Goal: Entertainment & Leisure: Consume media (video, audio)

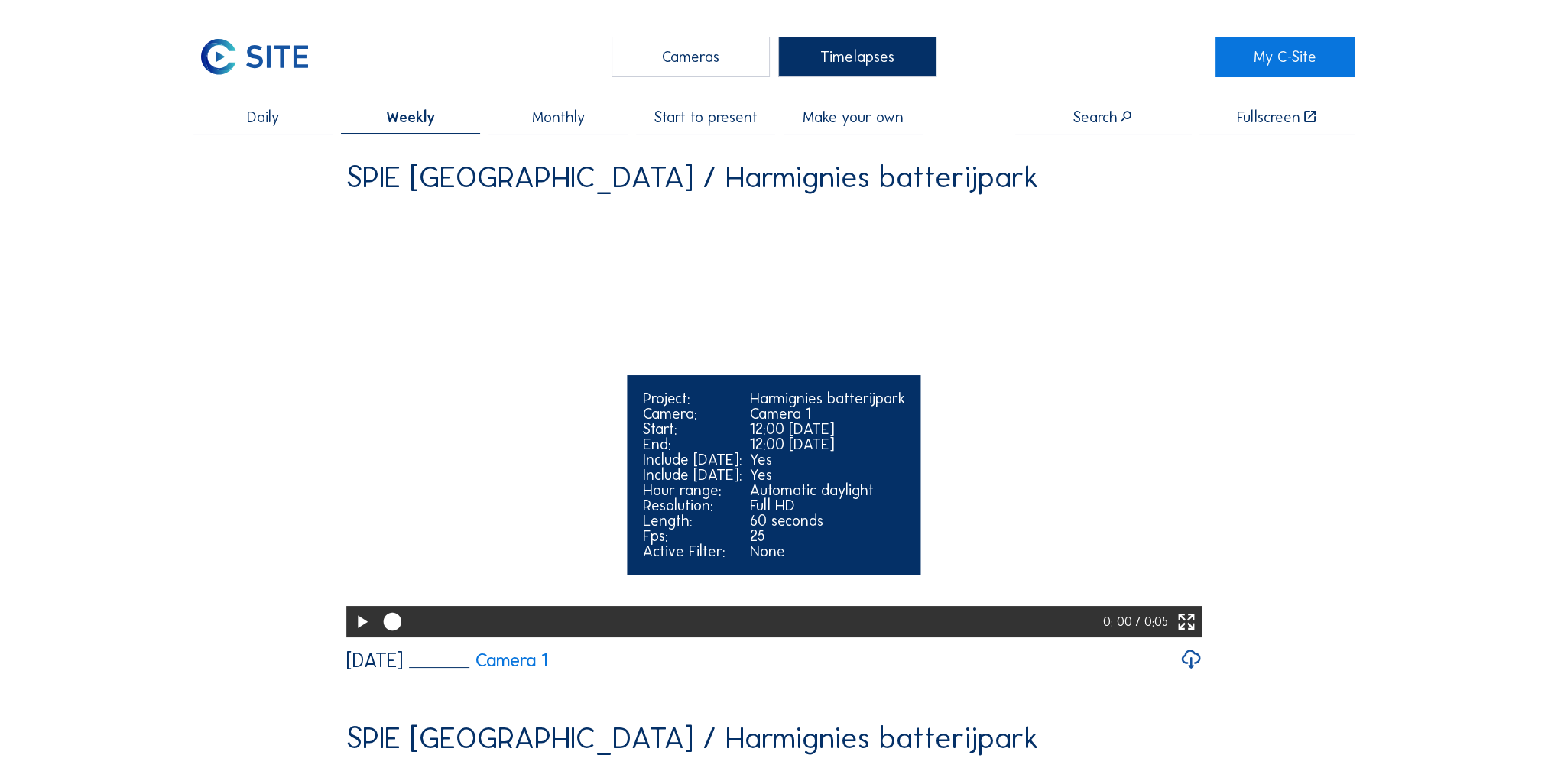
click at [365, 635] on icon at bounding box center [361, 622] width 21 height 26
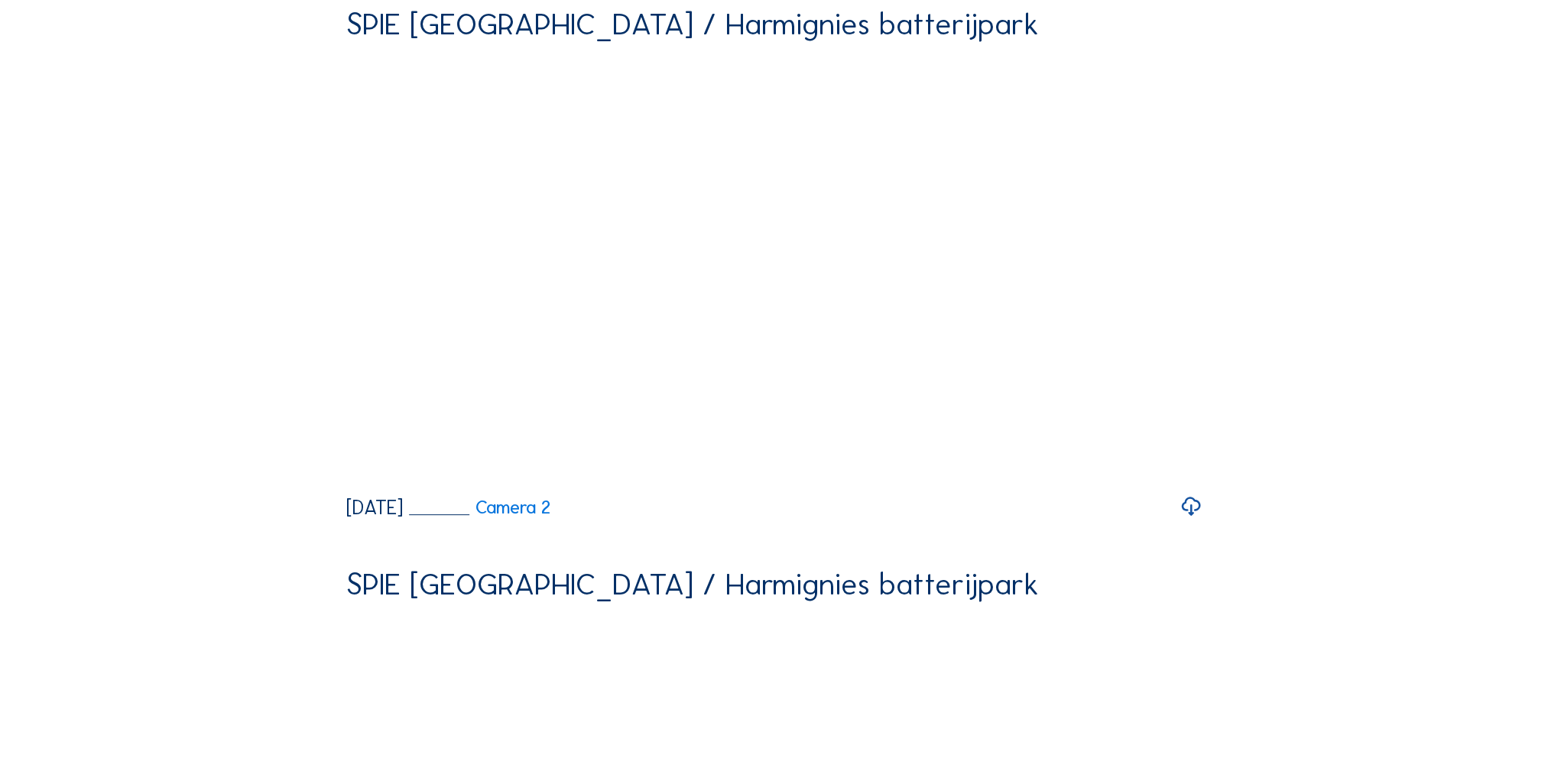
scroll to position [765, 0]
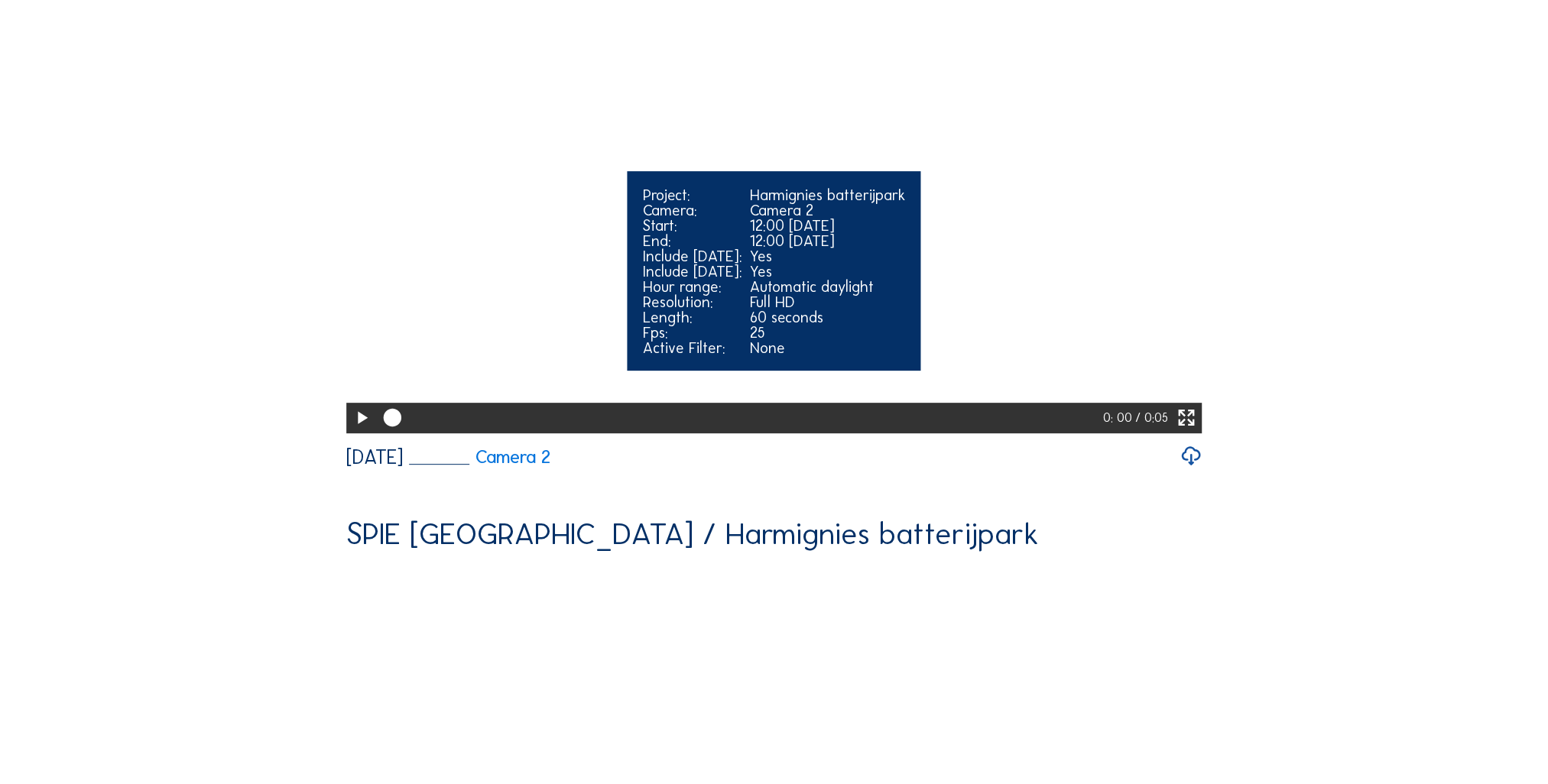
click at [357, 431] on icon at bounding box center [361, 418] width 21 height 26
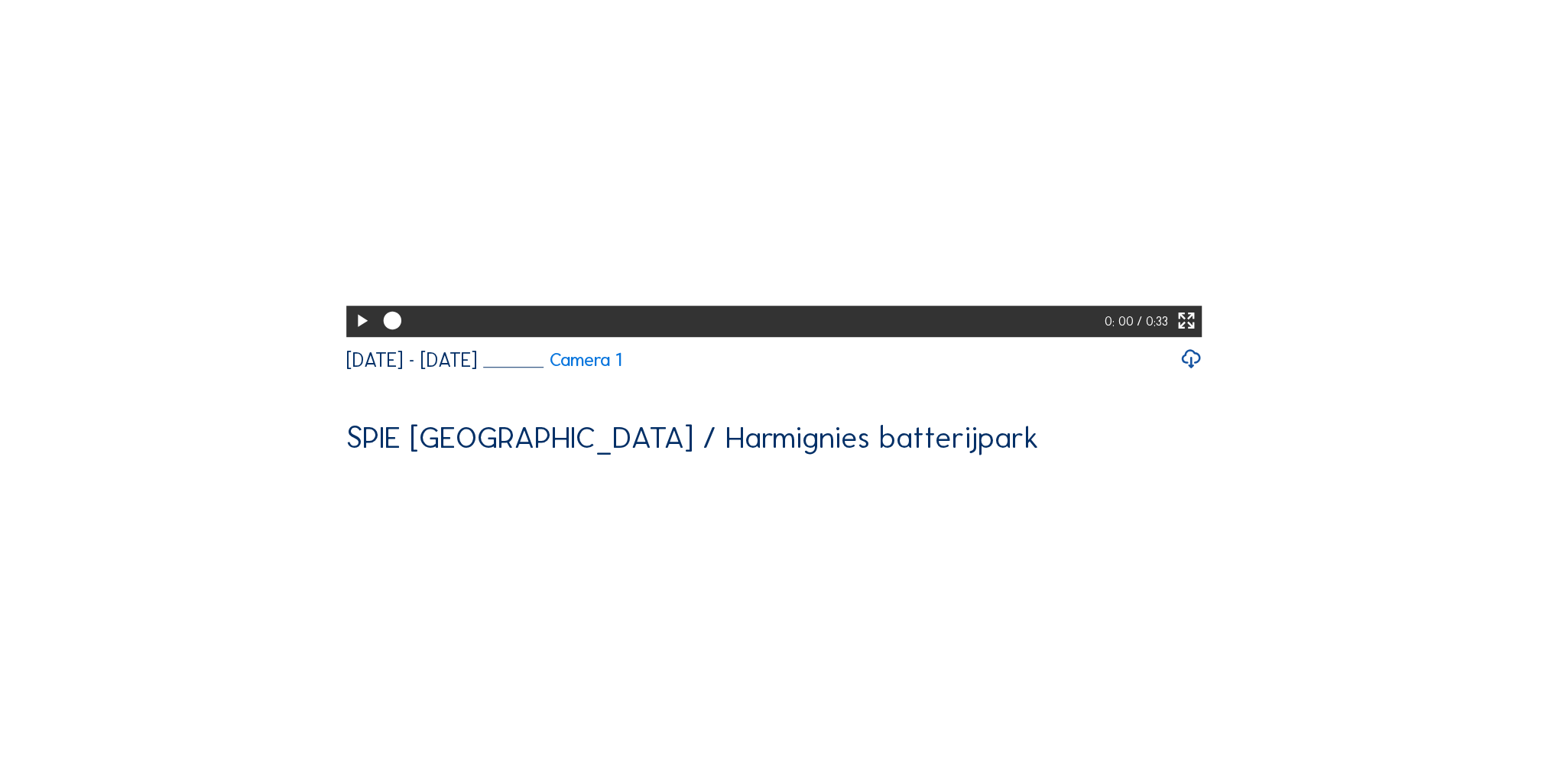
scroll to position [1452, 0]
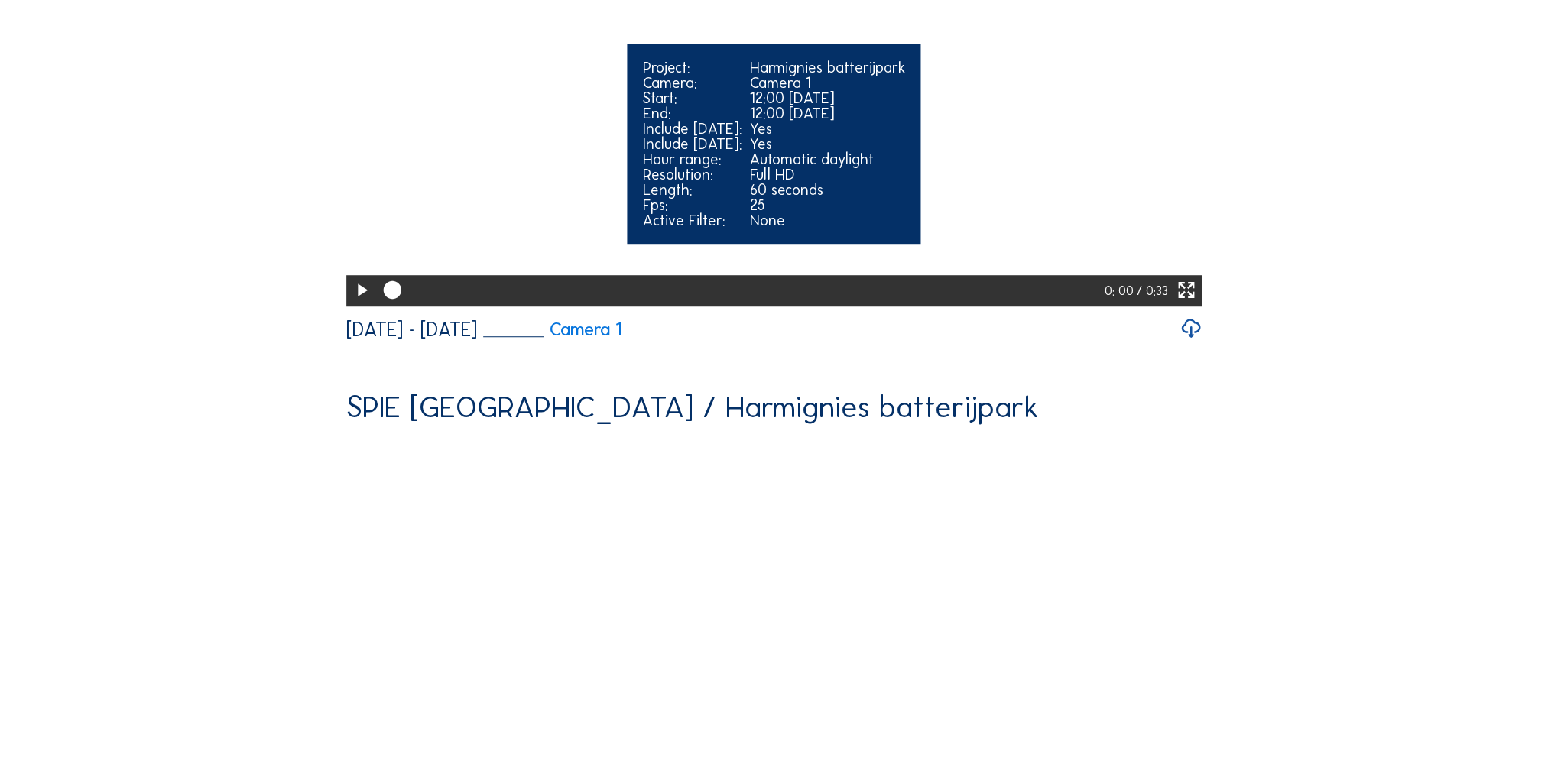
click at [364, 303] on icon at bounding box center [361, 290] width 21 height 26
drag, startPoint x: 875, startPoint y: 460, endPoint x: 791, endPoint y: 457, distance: 84.1
click at [791, 306] on div at bounding box center [742, 291] width 731 height 30
click at [372, 306] on div at bounding box center [362, 291] width 30 height 30
click at [780, 294] on div at bounding box center [611, 290] width 458 height 8
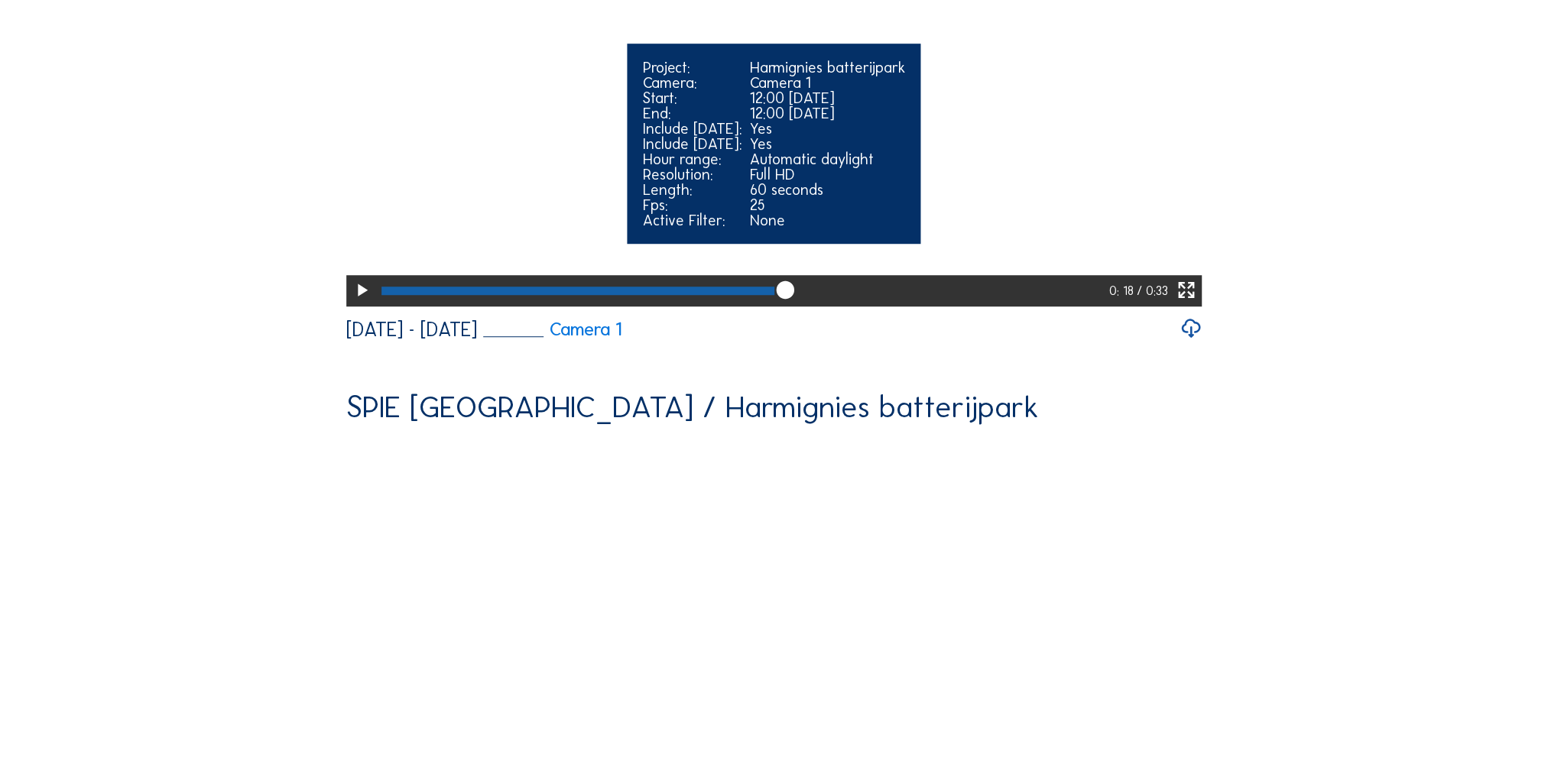
click at [352, 303] on icon at bounding box center [361, 290] width 21 height 26
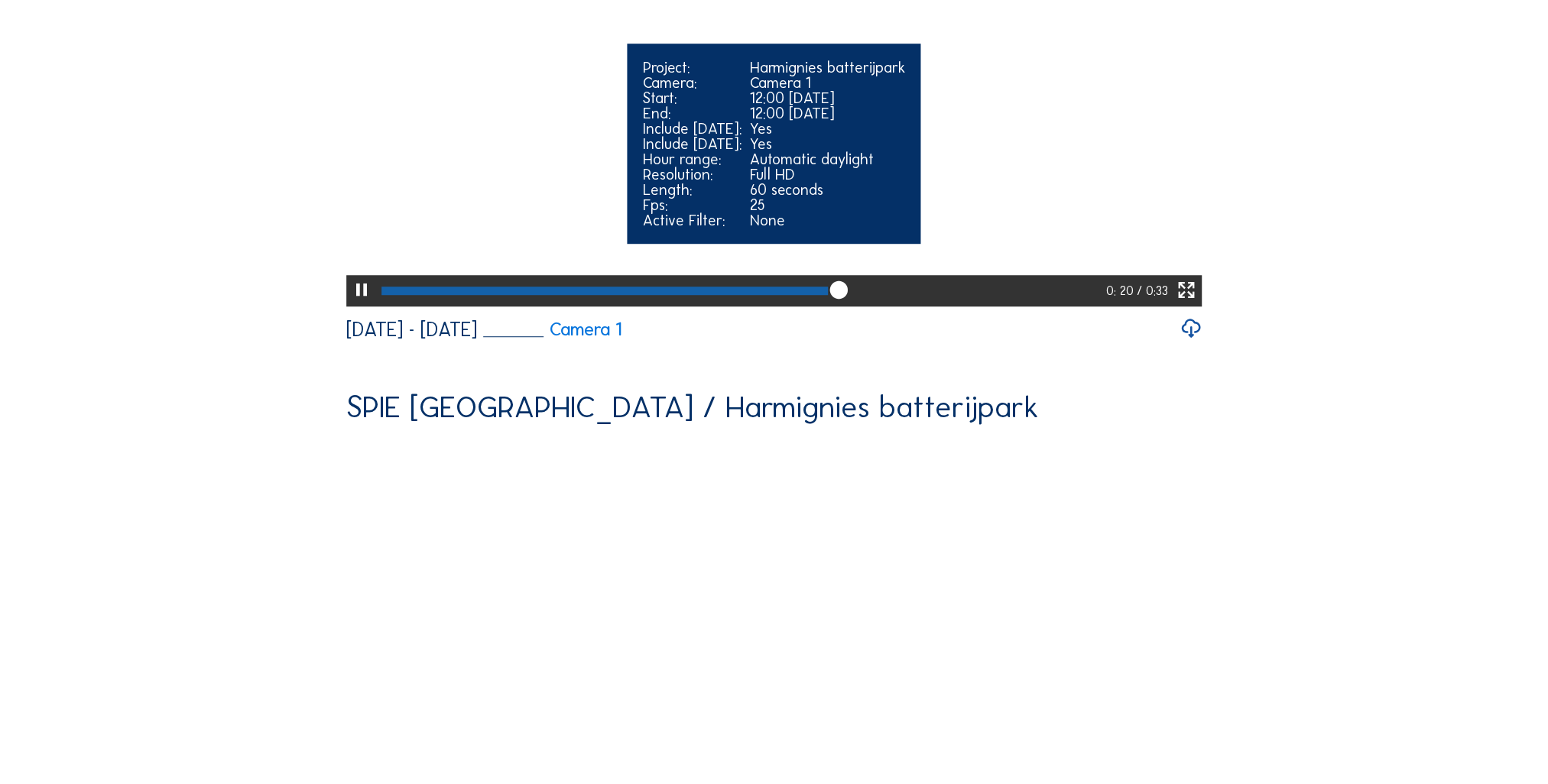
click at [352, 303] on icon at bounding box center [361, 290] width 21 height 26
click at [812, 306] on div at bounding box center [741, 291] width 729 height 30
click at [365, 303] on icon at bounding box center [361, 290] width 21 height 26
click at [1192, 303] on icon at bounding box center [1186, 290] width 21 height 26
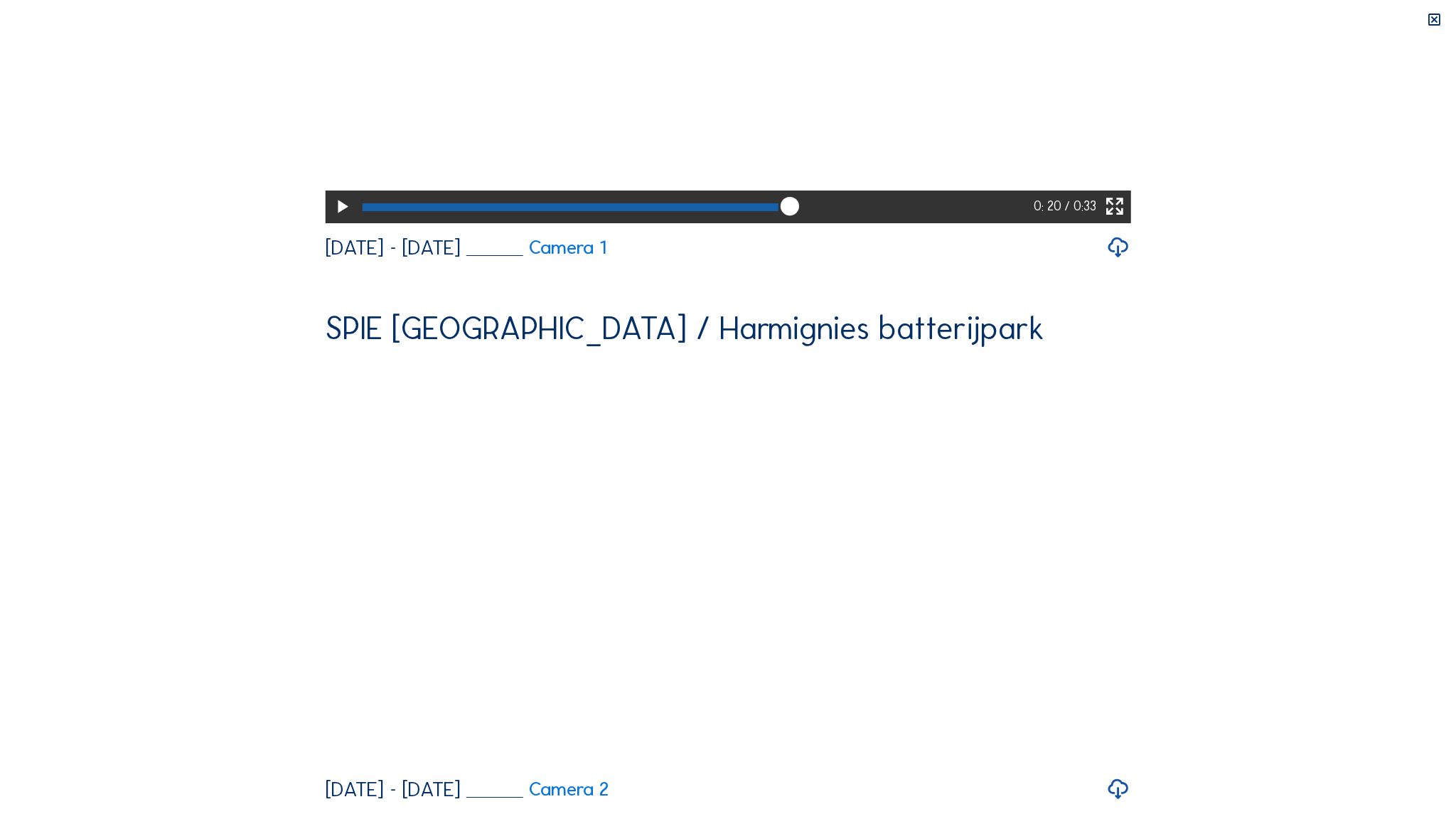
click at [331, 220] on icon at bounding box center [342, 207] width 22 height 27
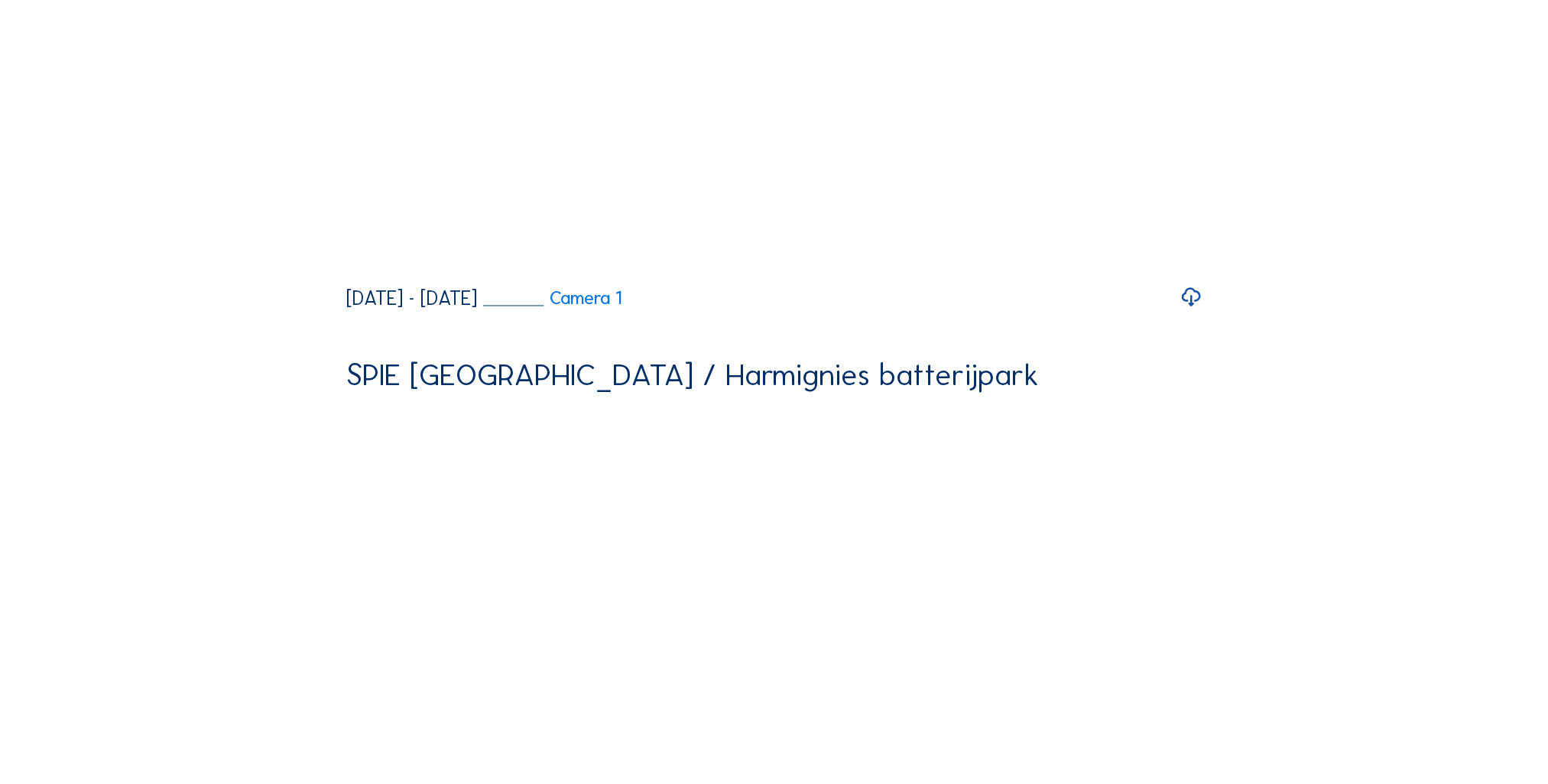
scroll to position [3287, 0]
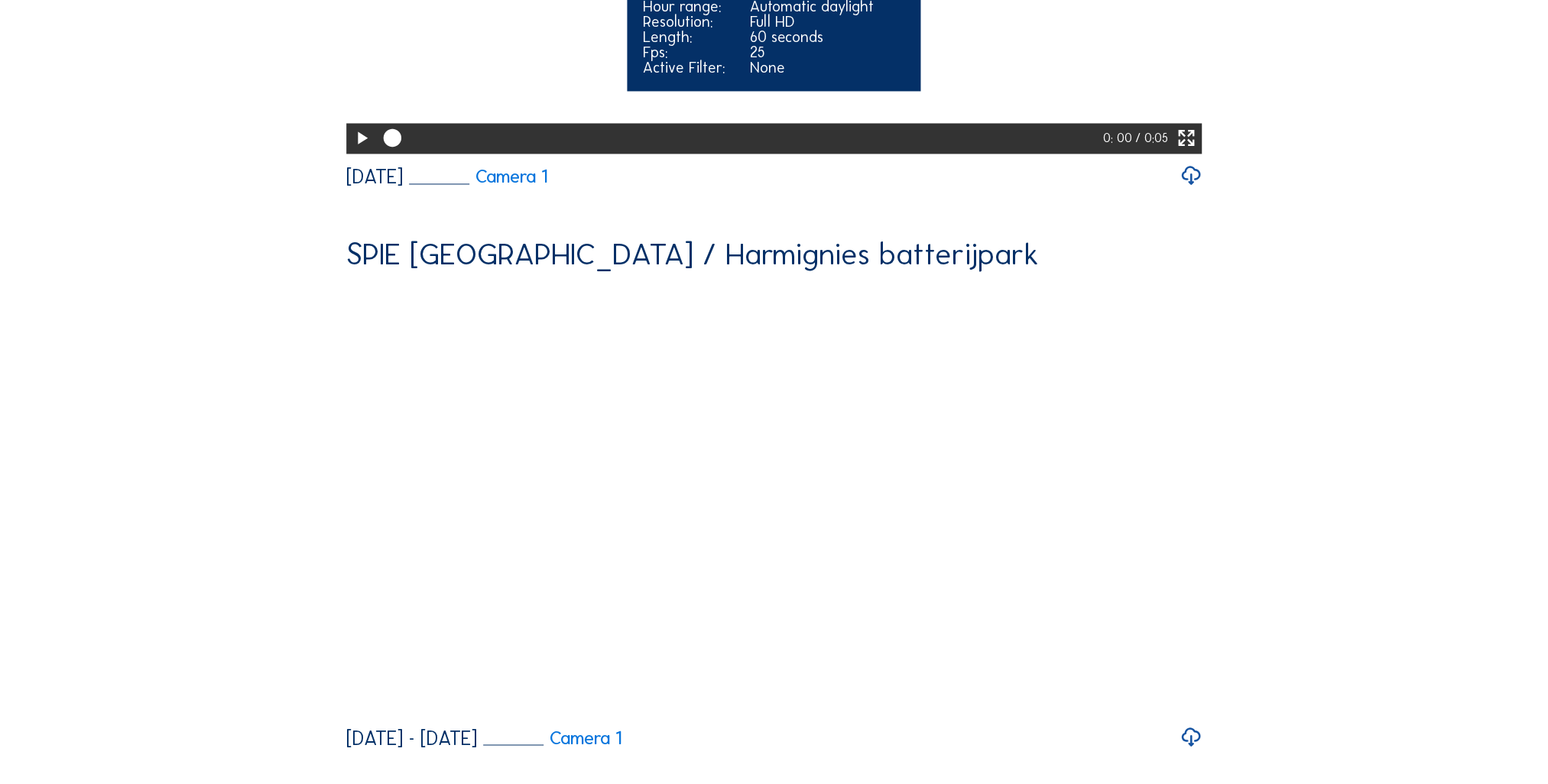
click at [377, 154] on div at bounding box center [740, 139] width 727 height 30
click at [362, 151] on icon at bounding box center [361, 138] width 21 height 26
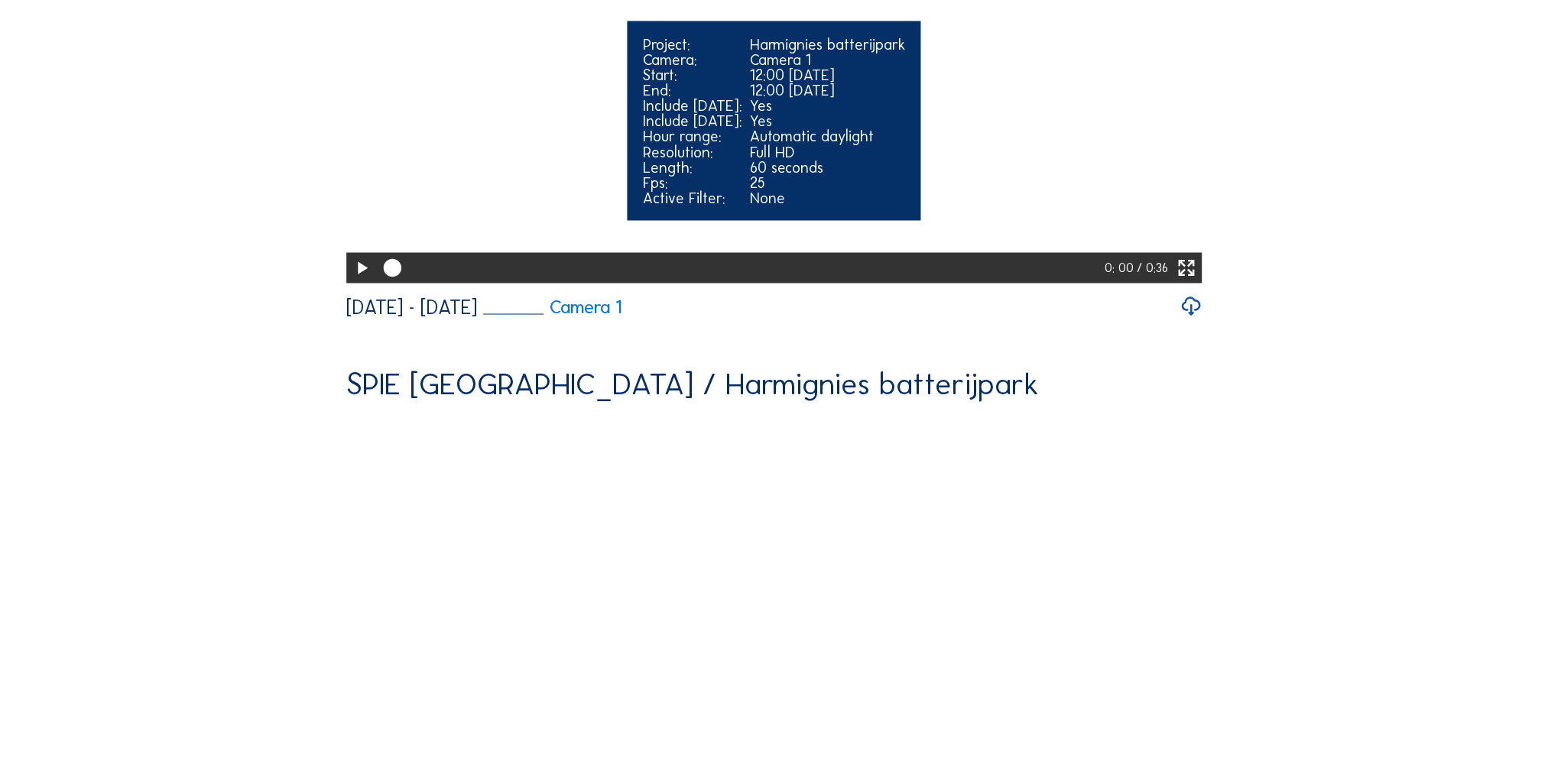
scroll to position [3822, 0]
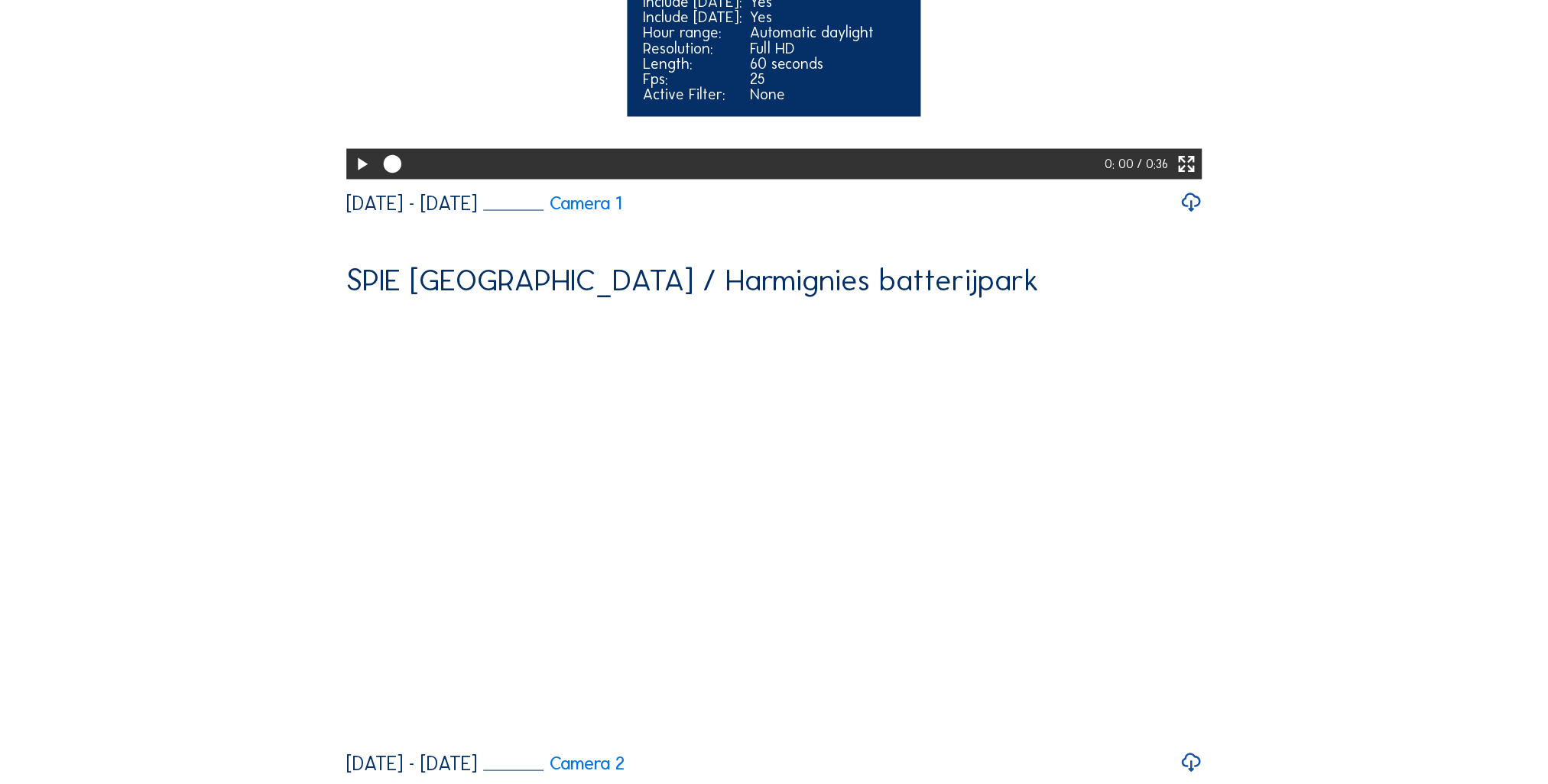
click at [351, 177] on icon at bounding box center [361, 163] width 21 height 26
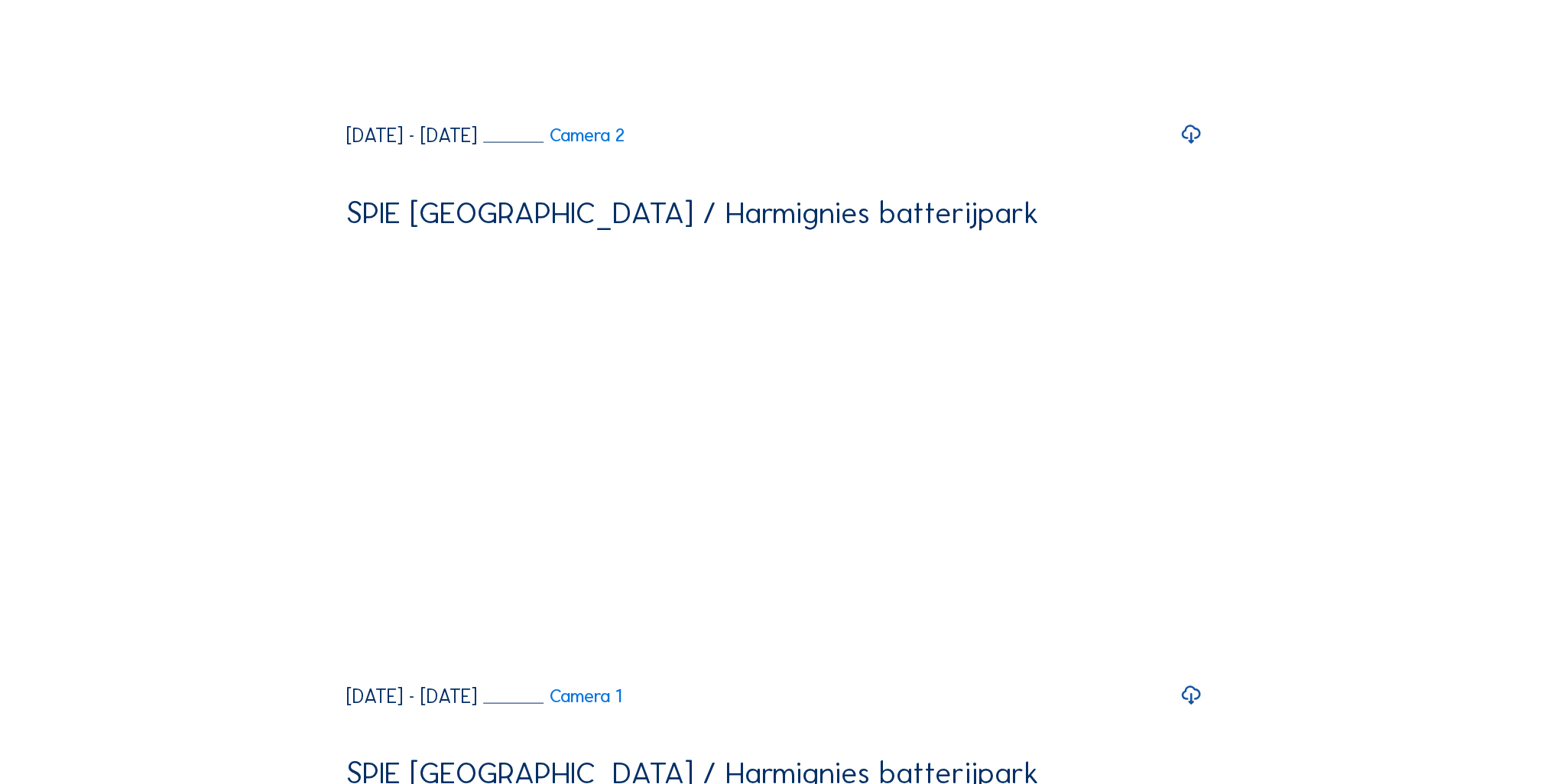
scroll to position [4510, 0]
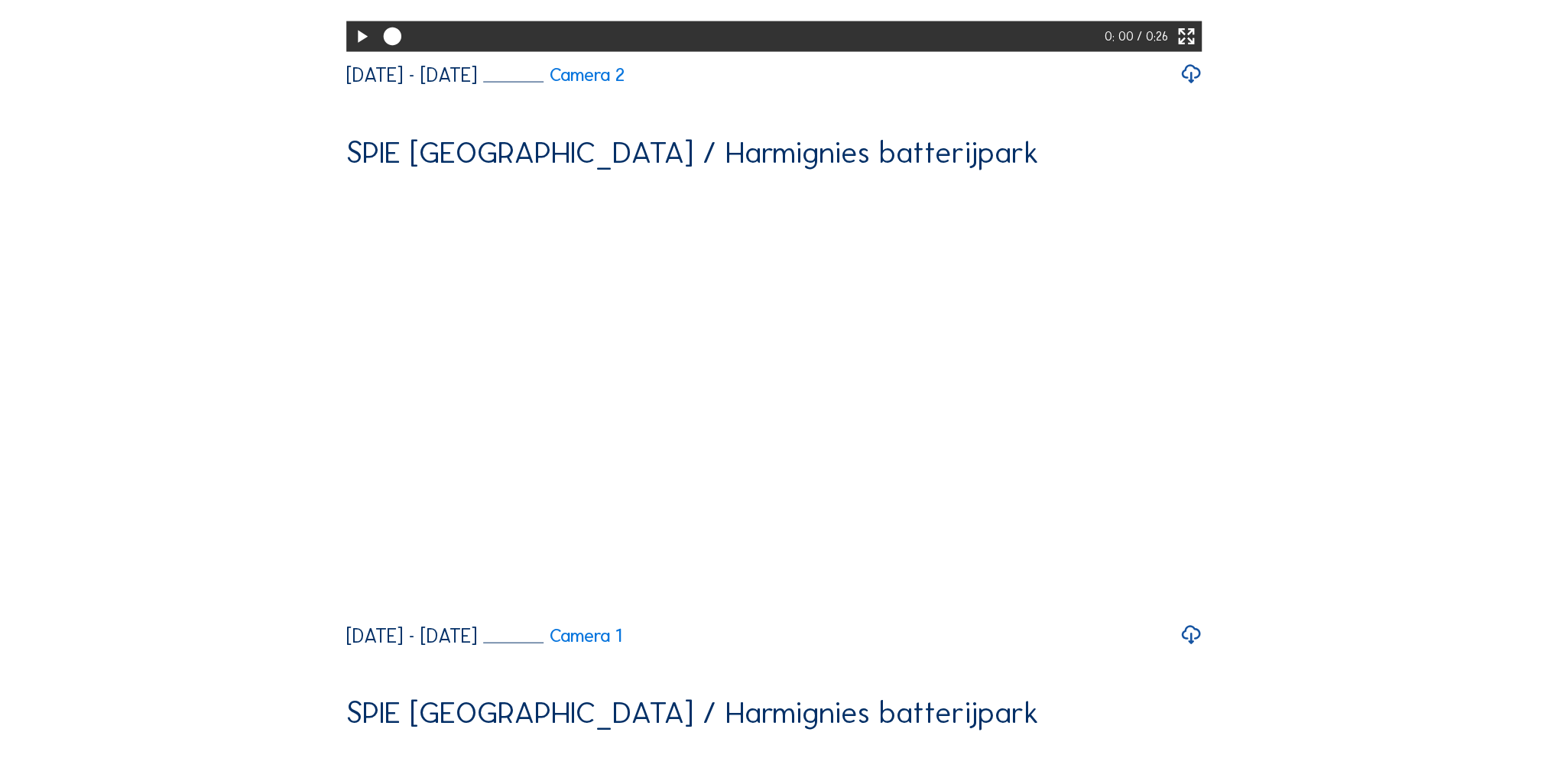
click at [346, 52] on div at bounding box center [362, 36] width 30 height 30
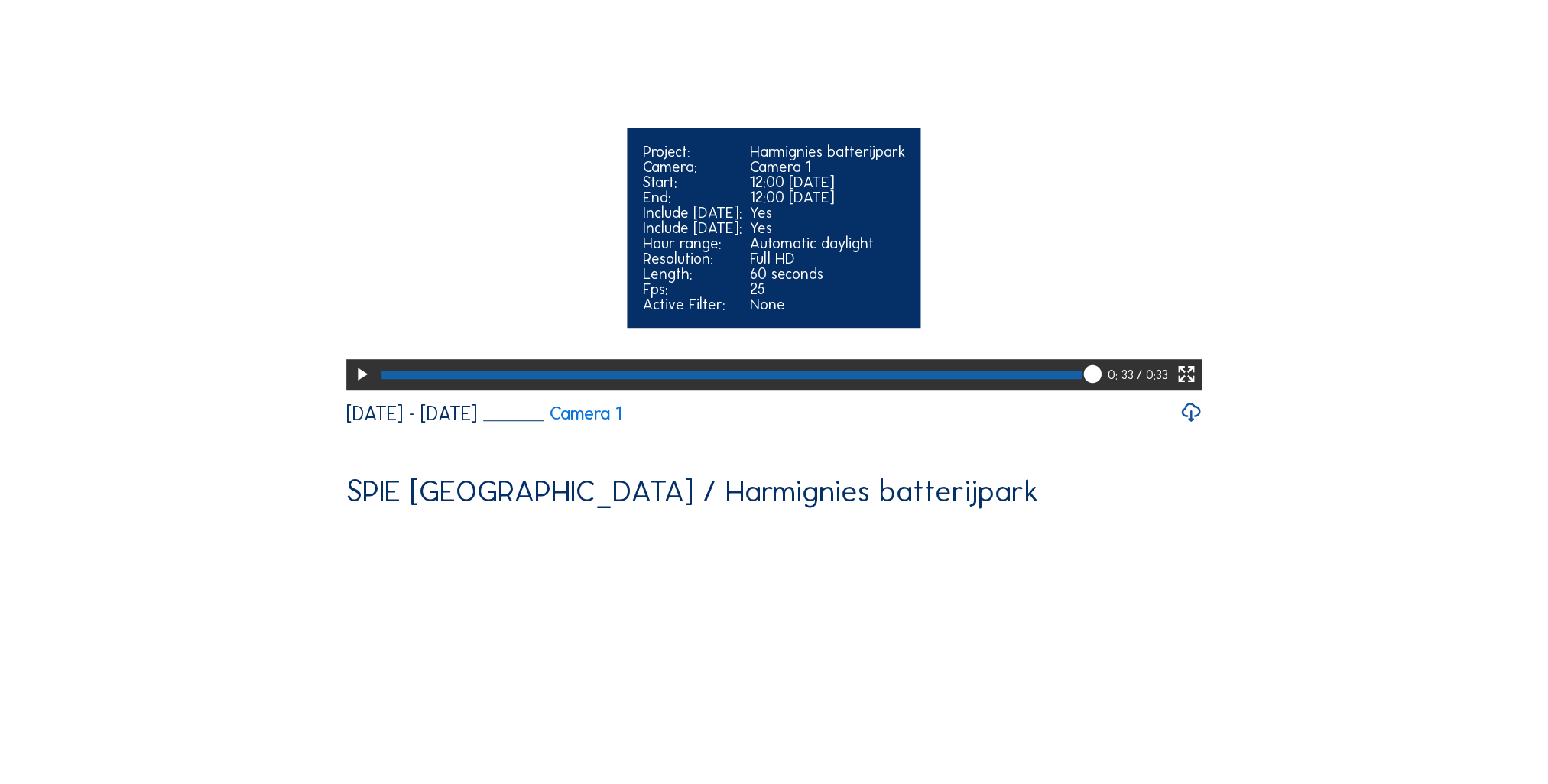
scroll to position [1376, 0]
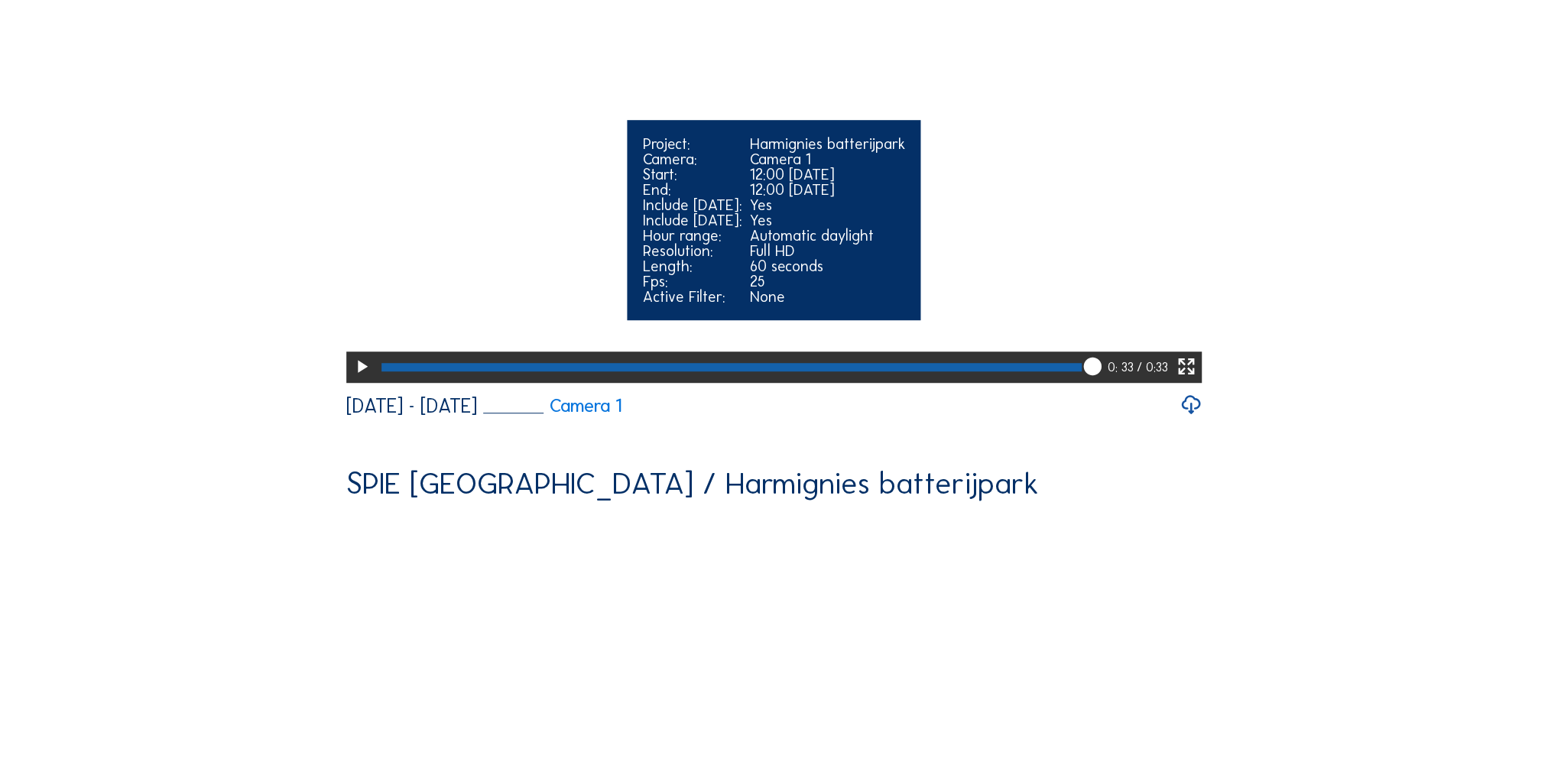
click at [353, 380] on icon at bounding box center [361, 367] width 21 height 26
